Goal: Task Accomplishment & Management: Complete application form

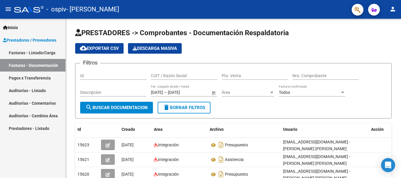
click at [27, 52] on link "Facturas - Listado/Carga" at bounding box center [32, 52] width 65 height 13
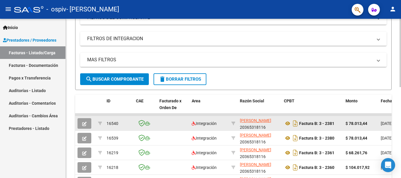
scroll to position [117, 0]
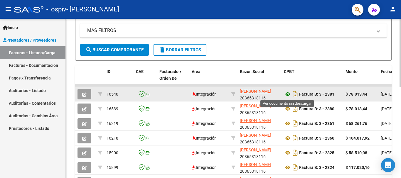
click at [288, 94] on icon at bounding box center [288, 94] width 8 height 7
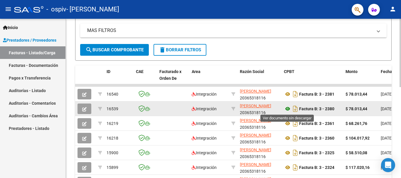
click at [287, 108] on icon at bounding box center [288, 108] width 8 height 7
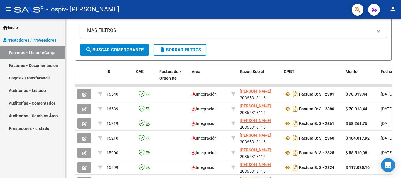
click at [40, 67] on link "Facturas - Documentación" at bounding box center [32, 65] width 65 height 13
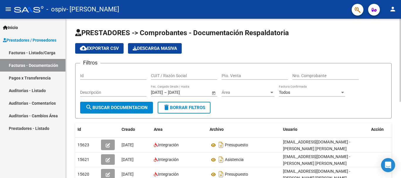
click at [131, 107] on span "search Buscar Documentacion" at bounding box center [116, 107] width 62 height 5
click at [44, 53] on link "Facturas - Listado/Carga" at bounding box center [32, 52] width 65 height 13
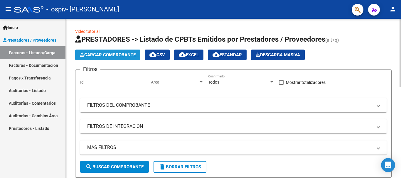
click at [122, 56] on span "Cargar Comprobante" at bounding box center [108, 54] width 56 height 5
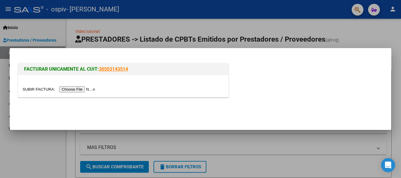
click at [87, 89] on input "file" at bounding box center [60, 89] width 74 height 6
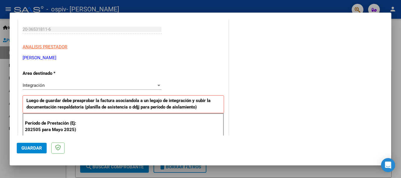
scroll to position [147, 0]
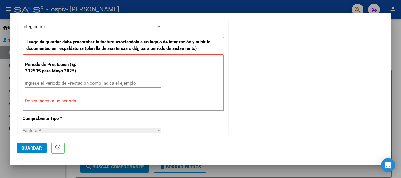
click at [85, 79] on div "Ingrese el Período de Prestación como indica el ejemplo" at bounding box center [93, 83] width 136 height 9
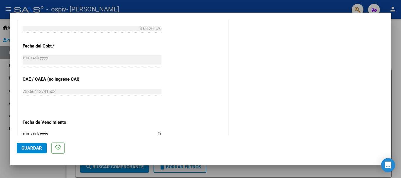
scroll to position [382, 0]
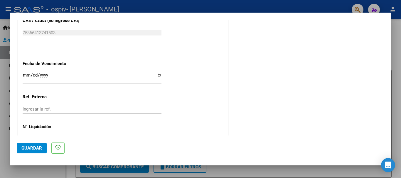
type input "202508"
click at [24, 74] on input "Ingresar la fecha" at bounding box center [92, 77] width 139 height 9
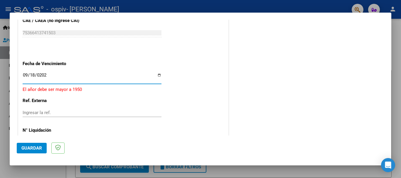
type input "[DATE]"
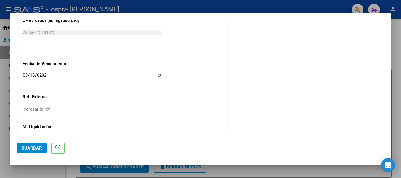
scroll to position [401, 0]
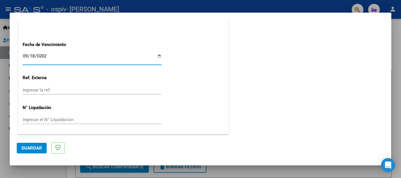
drag, startPoint x: 32, startPoint y: 148, endPoint x: 38, endPoint y: 146, distance: 6.7
click at [32, 148] on span "Guardar" at bounding box center [31, 148] width 21 height 5
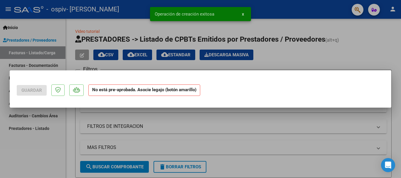
scroll to position [0, 0]
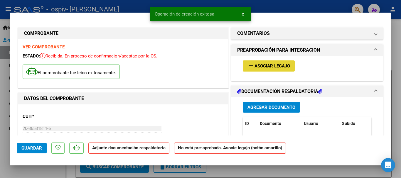
click at [263, 67] on span "Asociar Legajo" at bounding box center [272, 66] width 36 height 5
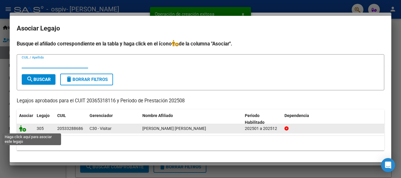
click at [21, 129] on icon at bounding box center [22, 128] width 7 height 6
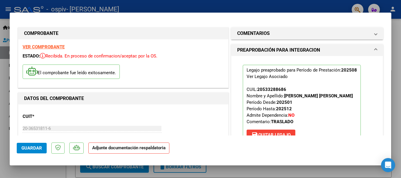
scroll to position [59, 0]
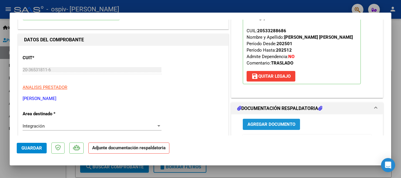
click at [258, 120] on button "Agregar Documento" at bounding box center [271, 124] width 57 height 11
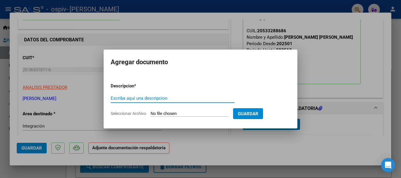
click at [173, 98] on input "Escriba aquí una descripcion" at bounding box center [173, 98] width 124 height 5
type input "presupuesto"
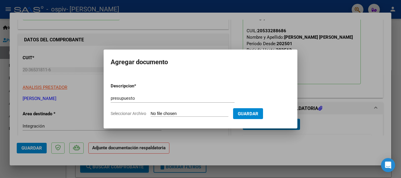
click at [180, 111] on input "Seleccionar Archivo" at bounding box center [190, 114] width 78 height 6
type input "C:\fakepath\presupuesto [PERSON_NAME] terapia 2025.pdf"
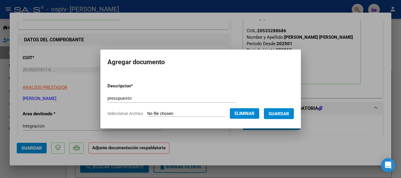
click at [289, 113] on span "Guardar" at bounding box center [279, 113] width 21 height 5
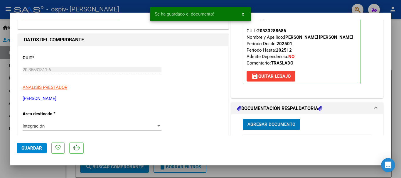
click at [282, 126] on span "Agregar Documento" at bounding box center [271, 124] width 48 height 5
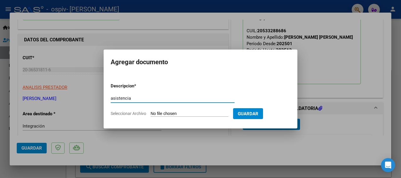
type input "asistencia"
click at [168, 114] on input "Seleccionar Archivo" at bounding box center [190, 114] width 78 height 6
type input "C:\fakepath\[PERSON_NAME] terapia agosto .jpg"
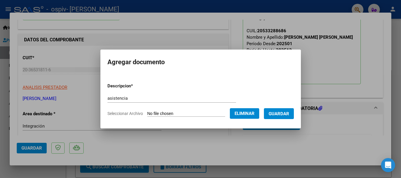
click at [283, 113] on span "Guardar" at bounding box center [279, 113] width 21 height 5
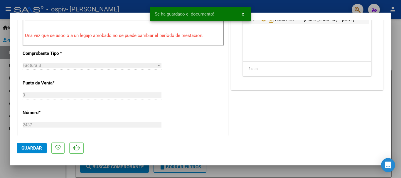
scroll to position [323, 0]
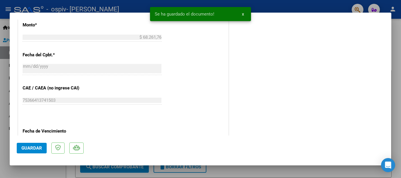
click at [21, 149] on span "Guardar" at bounding box center [31, 148] width 21 height 5
click at [401, 35] on div at bounding box center [200, 89] width 401 height 178
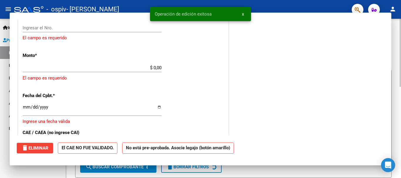
scroll to position [0, 0]
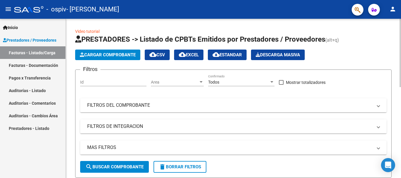
click at [121, 55] on span "Cargar Comprobante" at bounding box center [108, 54] width 56 height 5
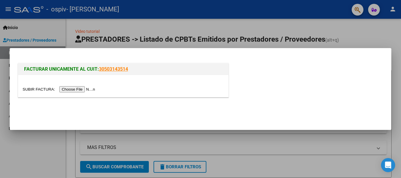
click at [75, 90] on input "file" at bounding box center [60, 89] width 74 height 6
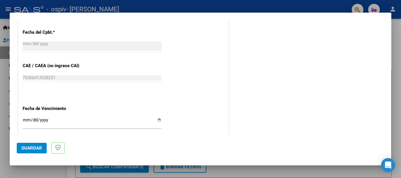
scroll to position [411, 0]
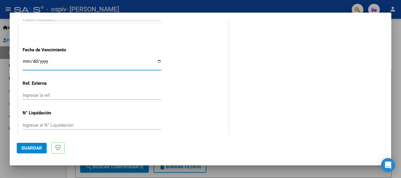
click at [24, 61] on input "Ingresar la fecha" at bounding box center [92, 63] width 139 height 9
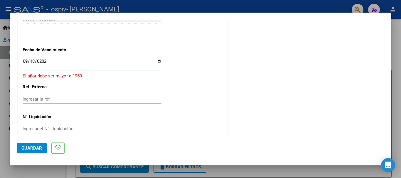
type input "[DATE]"
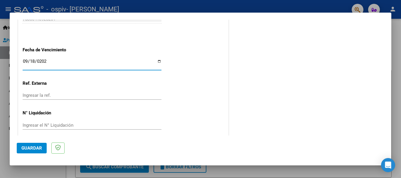
scroll to position [416, 0]
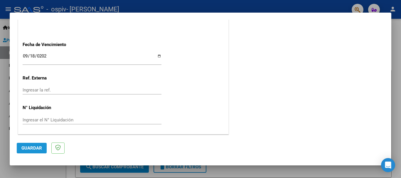
click at [29, 148] on span "Guardar" at bounding box center [31, 148] width 21 height 5
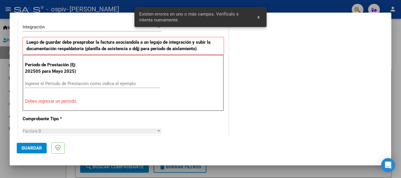
click at [76, 80] on div "Ingrese el Período de Prestación como indica el ejemplo" at bounding box center [93, 83] width 136 height 9
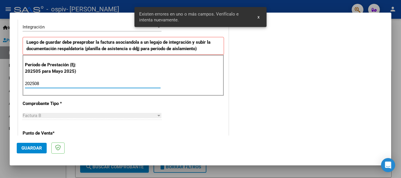
type input "202508"
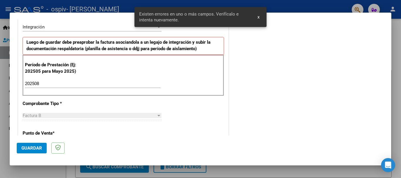
scroll to position [264, 0]
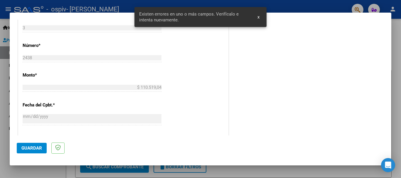
click at [36, 148] on span "Guardar" at bounding box center [31, 148] width 21 height 5
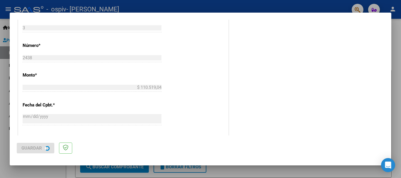
scroll to position [0, 0]
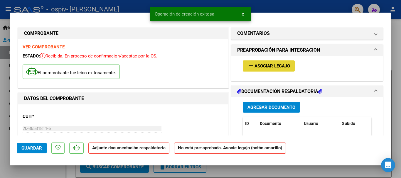
click at [258, 67] on span "Asociar Legajo" at bounding box center [272, 66] width 36 height 5
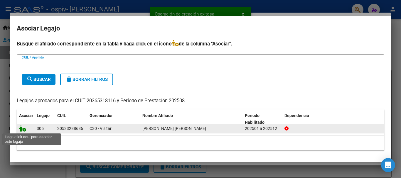
click at [22, 130] on icon at bounding box center [22, 128] width 7 height 6
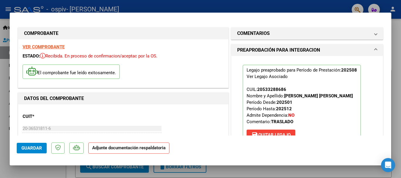
scroll to position [59, 0]
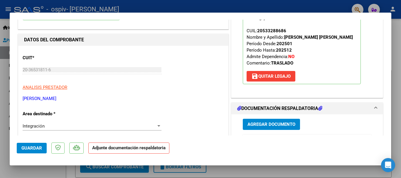
click at [267, 125] on span "Agregar Documento" at bounding box center [271, 124] width 48 height 5
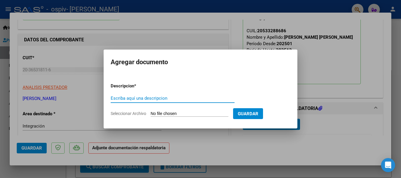
click at [168, 98] on input "Escriba aquí una descripcion" at bounding box center [173, 98] width 124 height 5
type input "presupuesto"
click at [166, 114] on input "Seleccionar Archivo" at bounding box center [190, 114] width 78 height 6
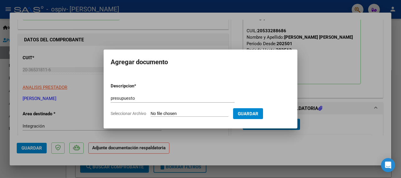
type input "C:\fakepath\presupuesto [PERSON_NAME] escuela 2025.pdf"
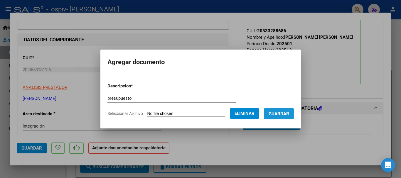
click at [284, 115] on span "Guardar" at bounding box center [279, 113] width 21 height 5
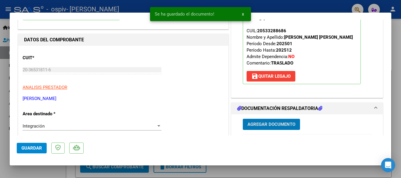
click at [268, 126] on span "Agregar Documento" at bounding box center [271, 124] width 48 height 5
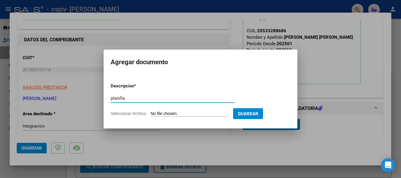
type input "planilla"
click at [191, 113] on input "Seleccionar Archivo" at bounding box center [190, 114] width 78 height 6
type input "C:\fakepath\[PERSON_NAME] agosto colegio.jpg"
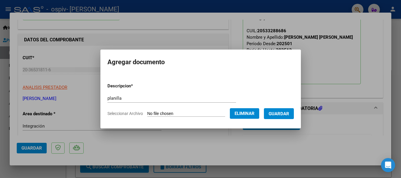
click at [281, 115] on span "Guardar" at bounding box center [279, 113] width 21 height 5
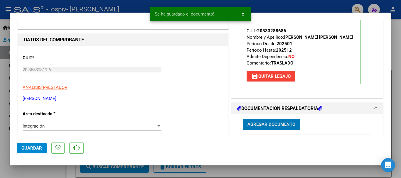
scroll to position [147, 0]
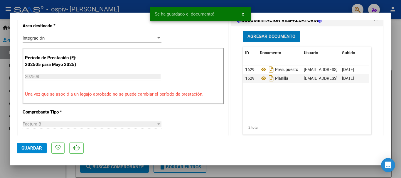
click at [32, 148] on span "Guardar" at bounding box center [31, 148] width 21 height 5
click at [399, 55] on div at bounding box center [200, 89] width 401 height 178
